Goal: Entertainment & Leisure: Consume media (video, audio)

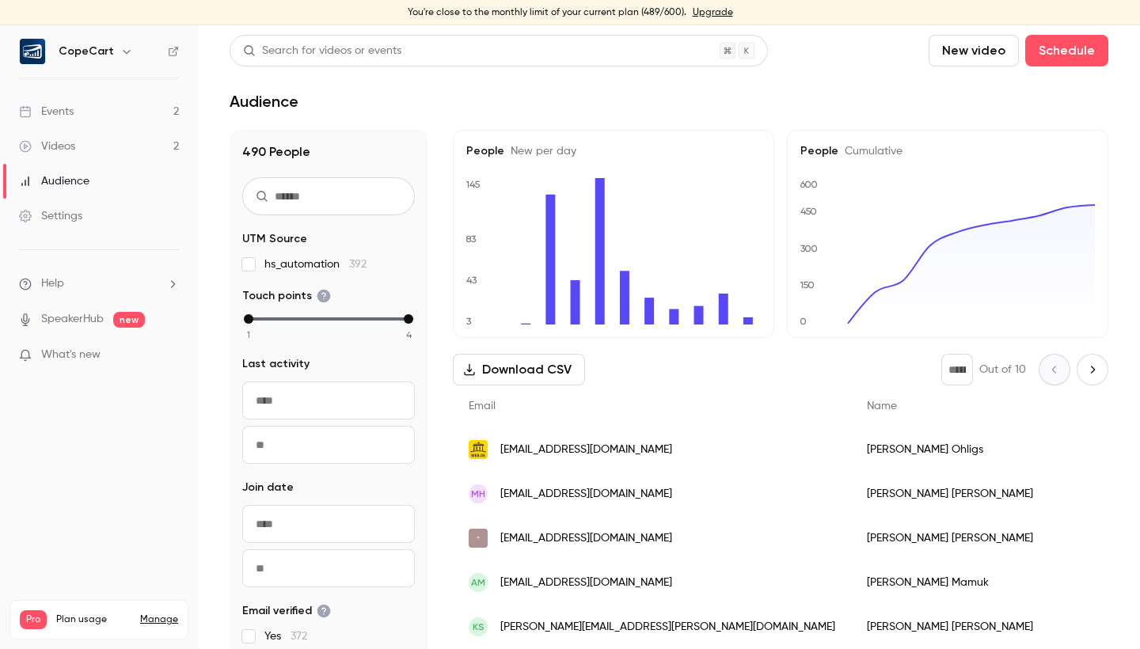
scroll to position [25, 0]
click at [93, 144] on link "Videos 2" at bounding box center [99, 146] width 198 height 35
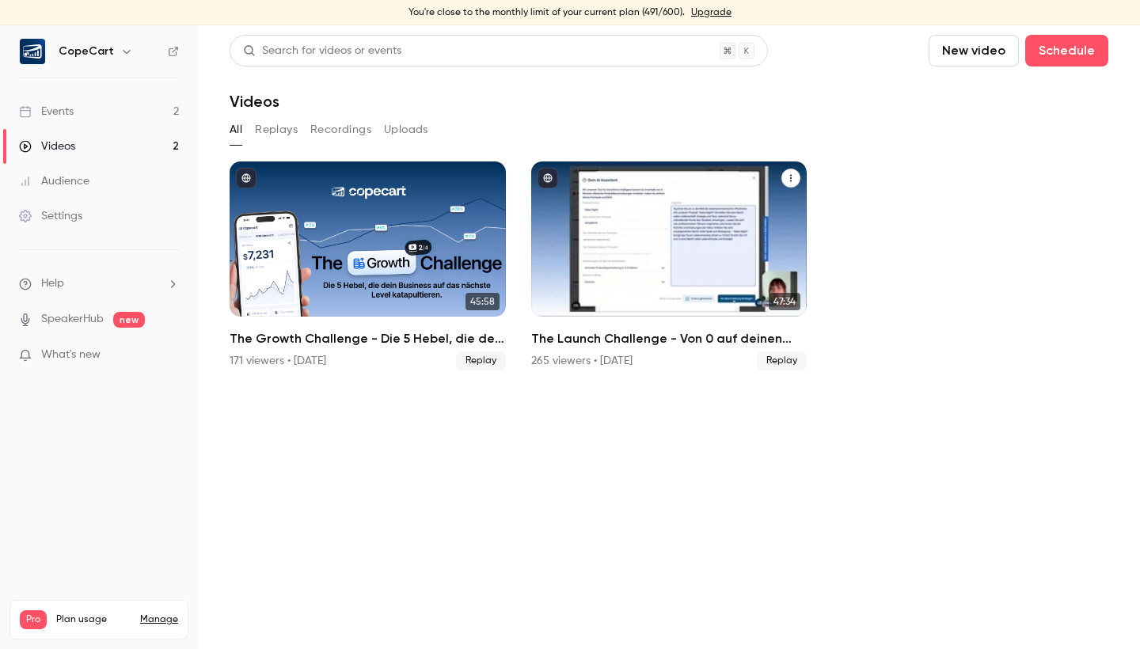
click at [633, 202] on div "The Launch Challenge - Von 0 auf deinen ersten Sale – schneller als gedacht" at bounding box center [669, 238] width 276 height 155
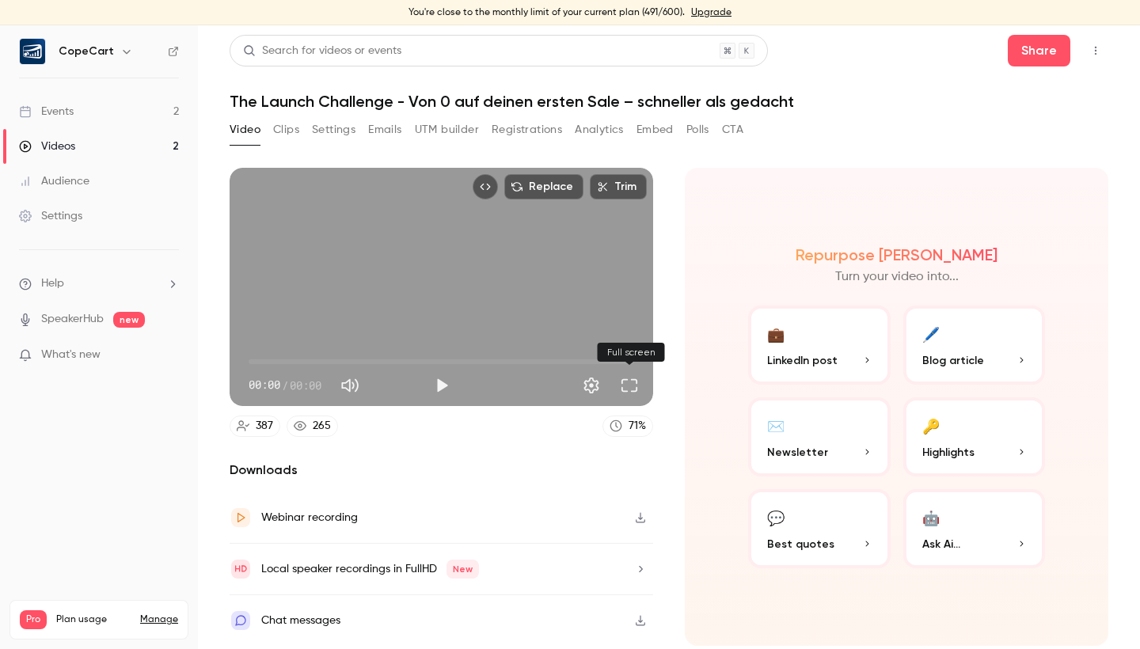
click at [629, 386] on button "Full screen" at bounding box center [629, 386] width 32 height 32
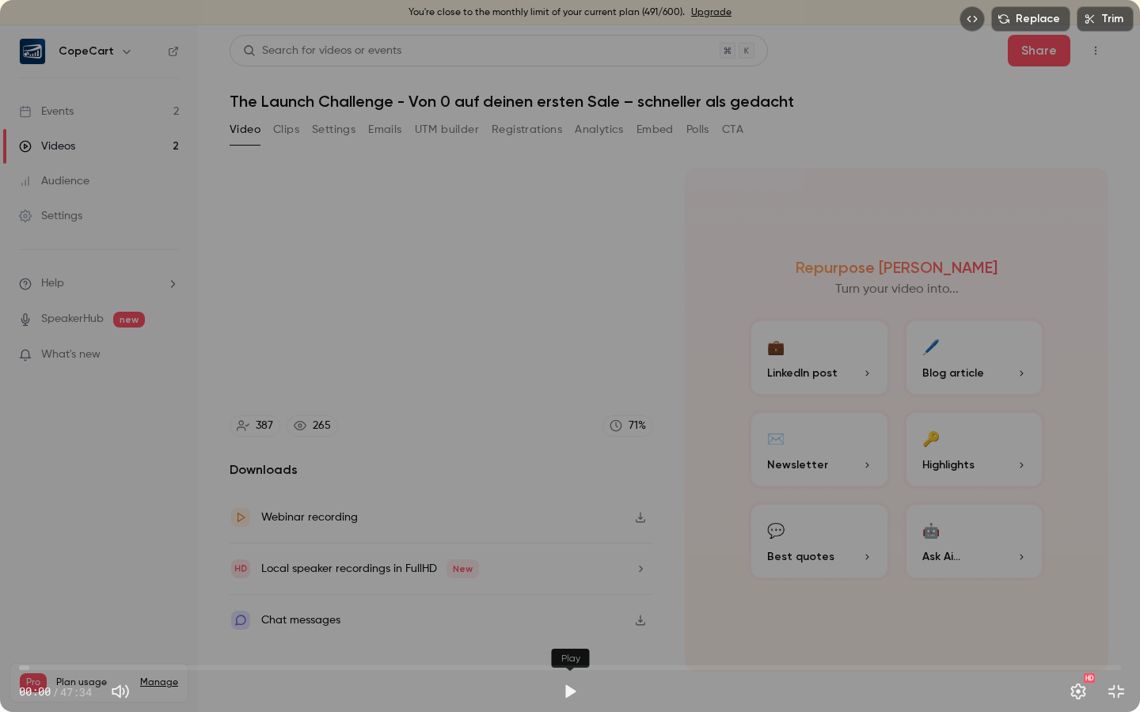
click at [570, 648] on button "Play" at bounding box center [570, 692] width 32 height 32
click at [25, 648] on span "00:07" at bounding box center [22, 668] width 5 height 5
type input "****"
click at [498, 467] on div "Replace Trim 01:22 01:22 / 47:34 HD" at bounding box center [570, 356] width 1140 height 712
